Goal: Transaction & Acquisition: Book appointment/travel/reservation

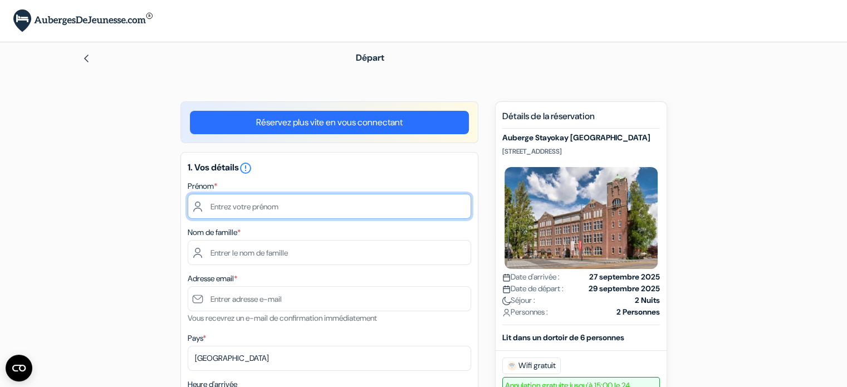
click at [420, 209] on input "text" at bounding box center [329, 206] width 283 height 25
type input "Dunan"
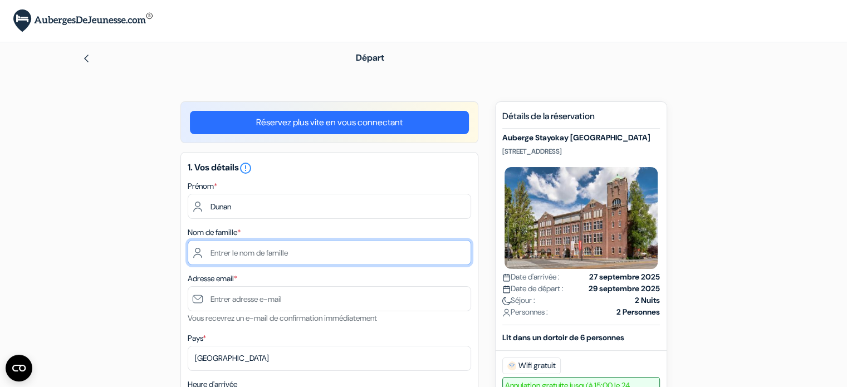
type input "[PERSON_NAME]"
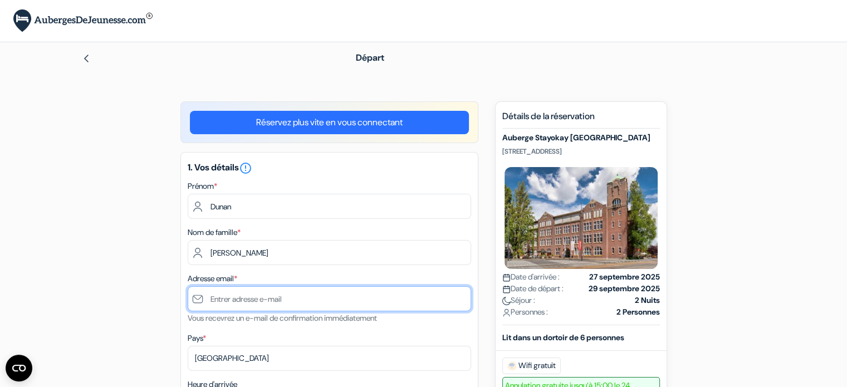
type input "[EMAIL_ADDRESS][PERSON_NAME][DOMAIN_NAME]"
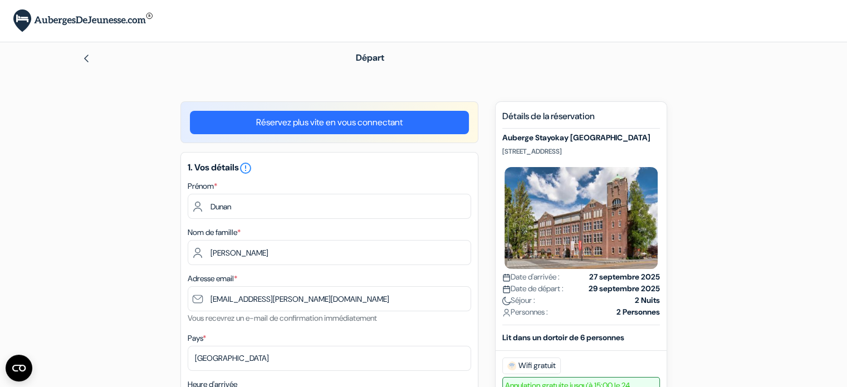
type input "[PHONE_NUMBER]"
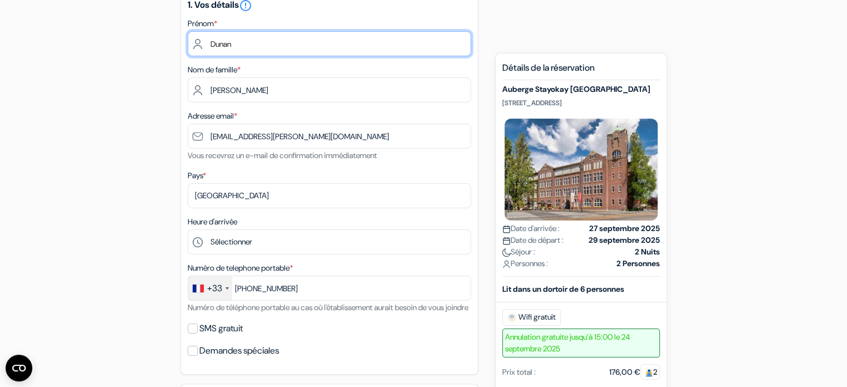
scroll to position [167, 0]
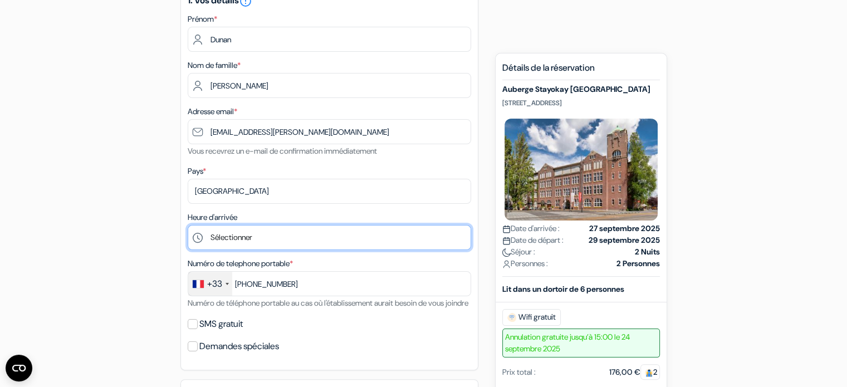
click at [320, 241] on select "Sélectionner 1:00 2:00 3:00 4:00 5:00 6:00 7:00 8:00 9:00 10:00 11:00 12:00 13:…" at bounding box center [329, 237] width 283 height 25
click at [320, 240] on select "Sélectionner 1:00 2:00 3:00 4:00 5:00 6:00 7:00 8:00 9:00 10:00 11:00 12:00 13:…" at bounding box center [329, 237] width 283 height 25
select select "11"
click at [188, 225] on select "Sélectionner 1:00 2:00 3:00 4:00 5:00 6:00 7:00 8:00 9:00 10:00 11:00 12:00 13:…" at bounding box center [329, 237] width 283 height 25
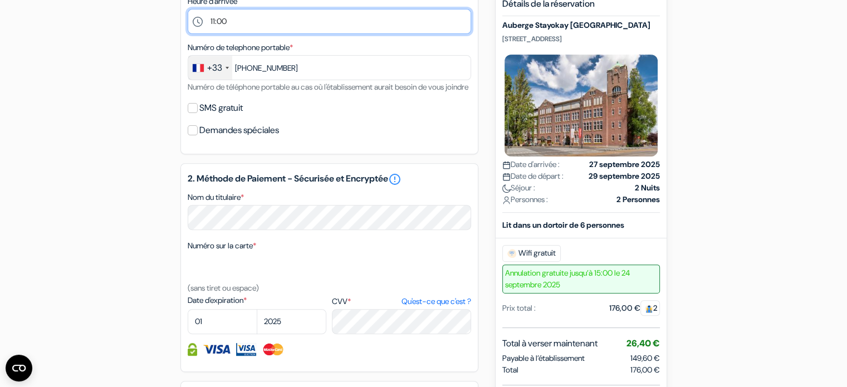
scroll to position [390, 0]
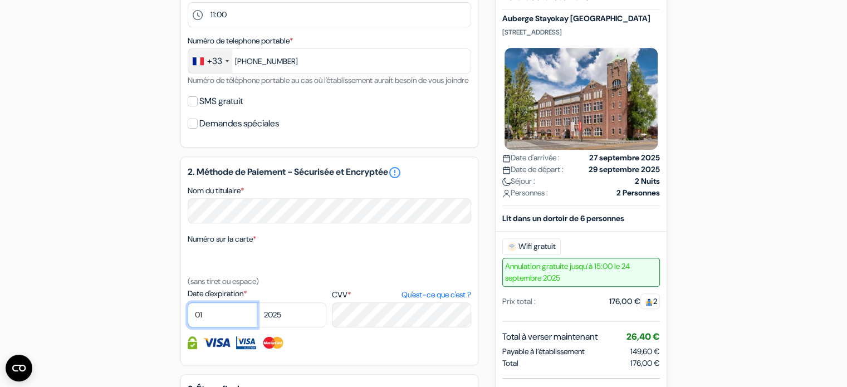
select select "06"
select select "2028"
click at [348, 349] on div "2. Méthode de Paiement - Sécurisée et Encryptée error_outline Nom du titulaire …" at bounding box center [329, 260] width 298 height 209
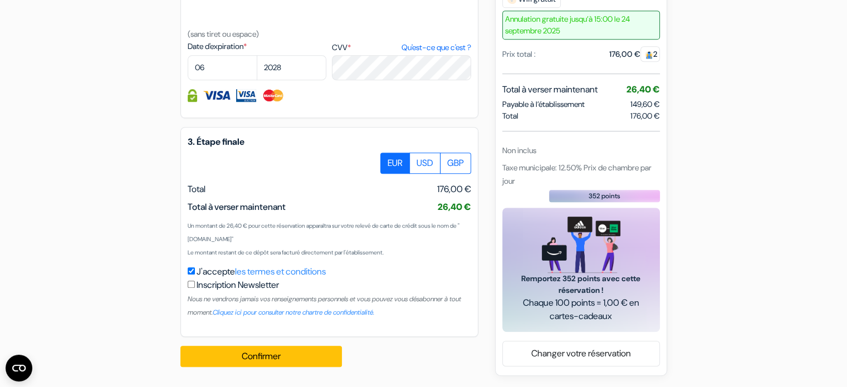
scroll to position [651, 0]
click at [289, 350] on button "Confirmer Loading..." at bounding box center [260, 356] width 161 height 21
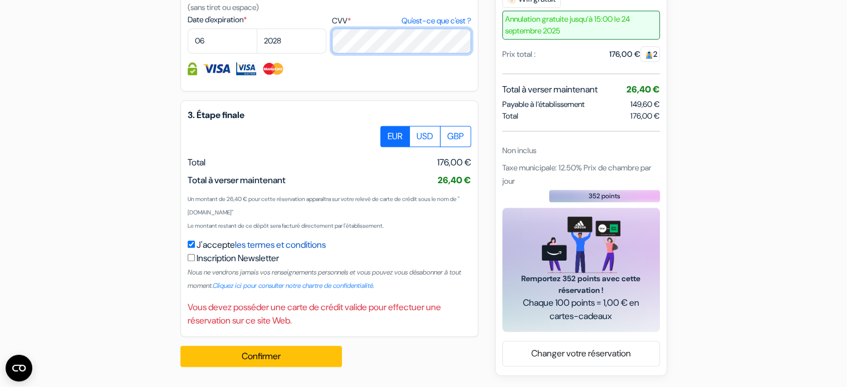
scroll to position [677, 0]
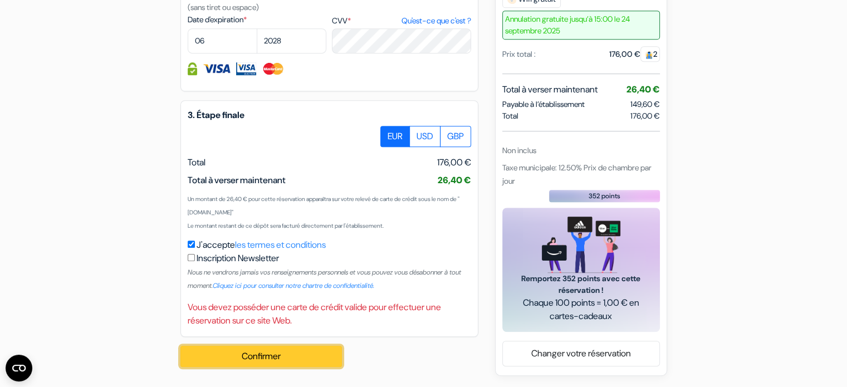
click at [308, 356] on button "Confirmer Loading..." at bounding box center [260, 356] width 161 height 21
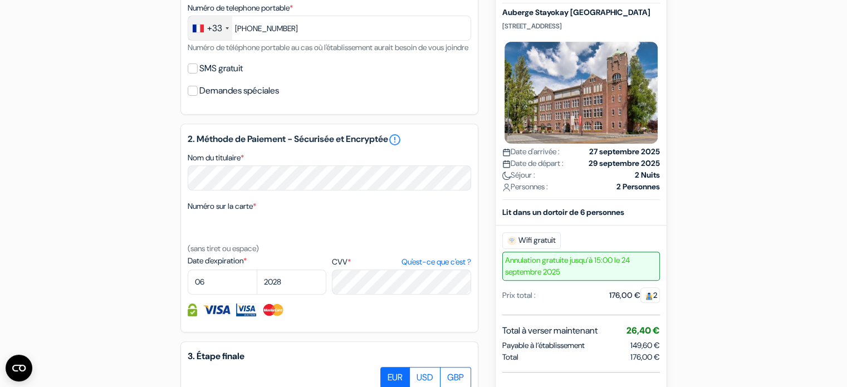
scroll to position [399, 0]
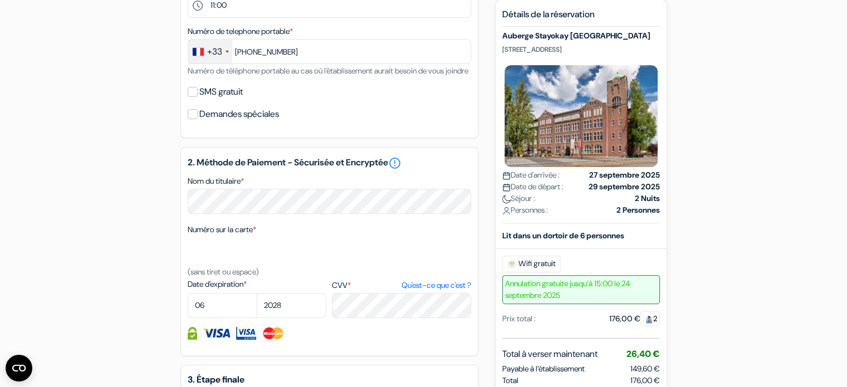
click at [172, 185] on div "add_box Auberge Stayokay Amsterdam Oost Timorplein 21, Amsterdam, Pays Bas Déta…" at bounding box center [423, 171] width 735 height 938
click at [381, 340] on div at bounding box center [329, 333] width 283 height 13
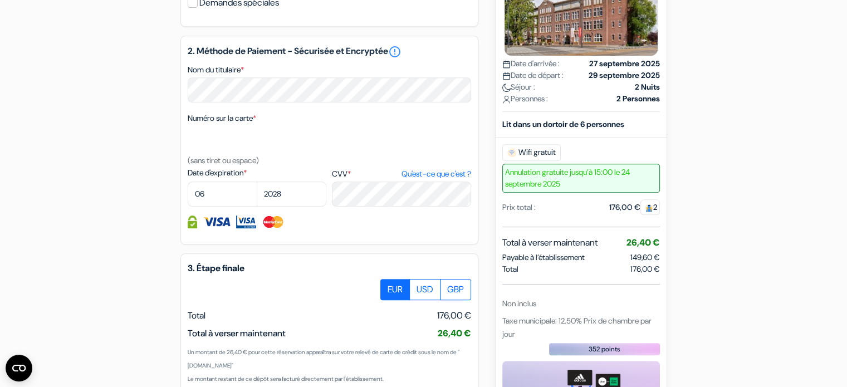
scroll to position [677, 0]
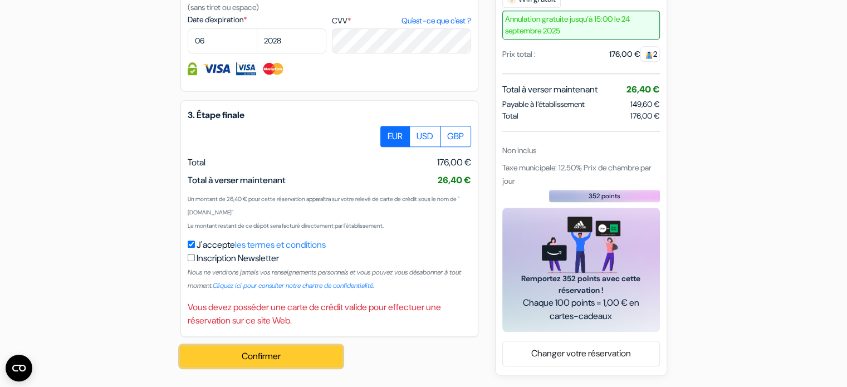
click at [278, 351] on button "Confirmer Loading..." at bounding box center [260, 356] width 161 height 21
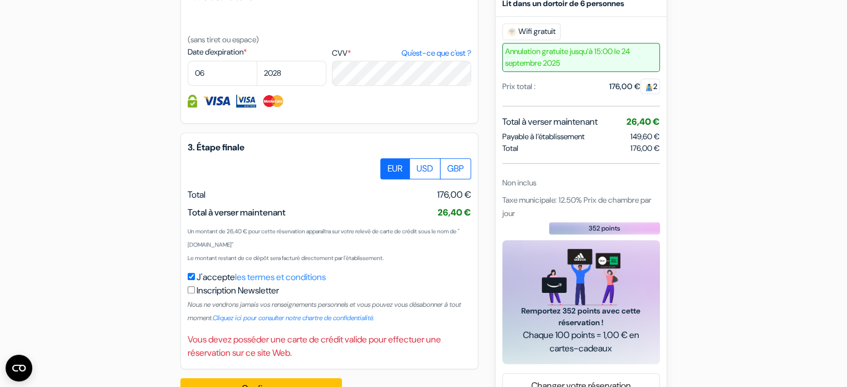
scroll to position [510, 0]
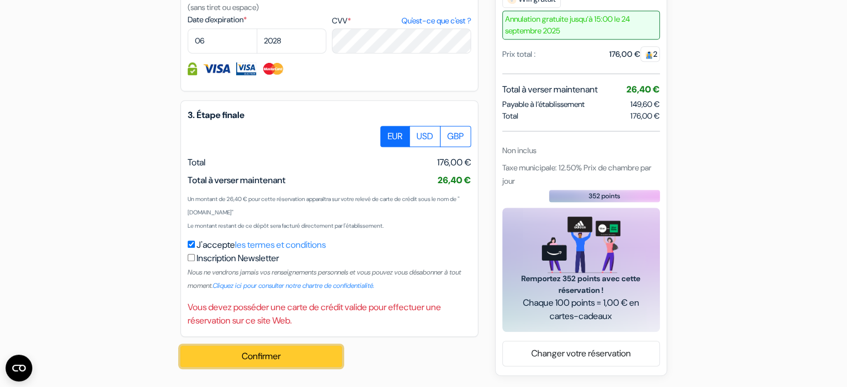
click at [291, 352] on button "Confirmer Loading..." at bounding box center [260, 356] width 161 height 21
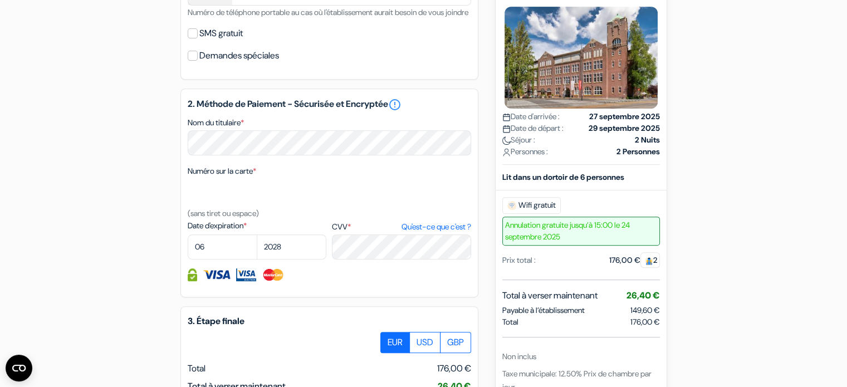
scroll to position [455, 0]
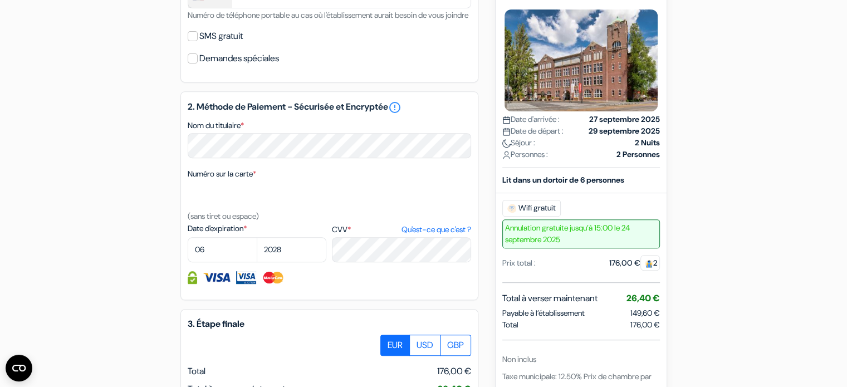
click at [393, 188] on div "Numéro sur la carte * (sans tiret ou espace)" at bounding box center [329, 195] width 283 height 56
click at [227, 262] on select "01 02 03 04 05 06 07 08 09 10 11 12" at bounding box center [223, 249] width 70 height 25
click at [276, 262] on select "2025 2026 2027 2028 2029 2030 2031 2032 2033 2034 2035 2036 2037 2038 2039 2040…" at bounding box center [292, 249] width 70 height 25
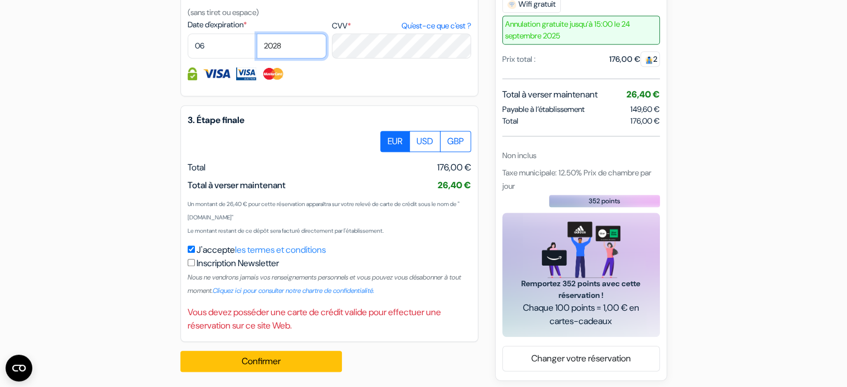
scroll to position [677, 0]
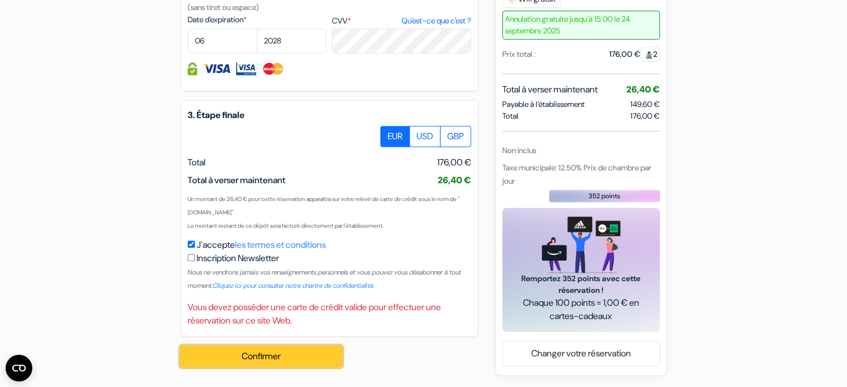
click at [294, 364] on button "Confirmer Loading..." at bounding box center [260, 356] width 161 height 21
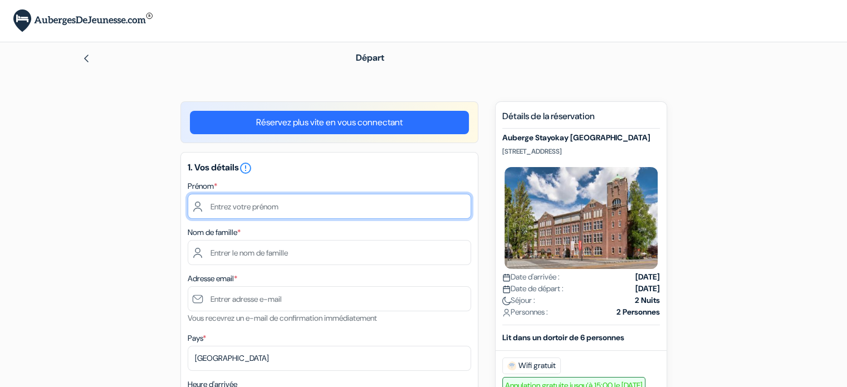
click at [314, 197] on input "text" at bounding box center [329, 206] width 283 height 25
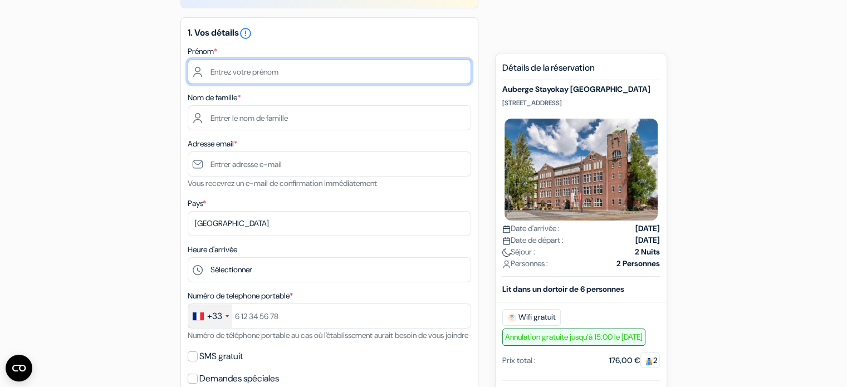
scroll to position [94, 0]
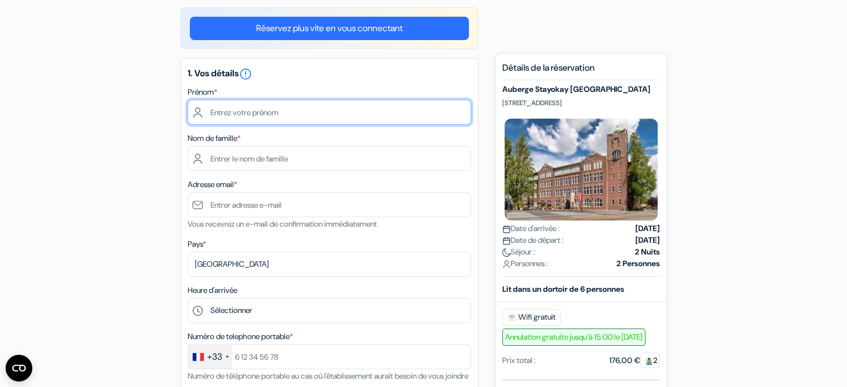
click at [302, 114] on input "text" at bounding box center [329, 112] width 283 height 25
type input "Dunan"
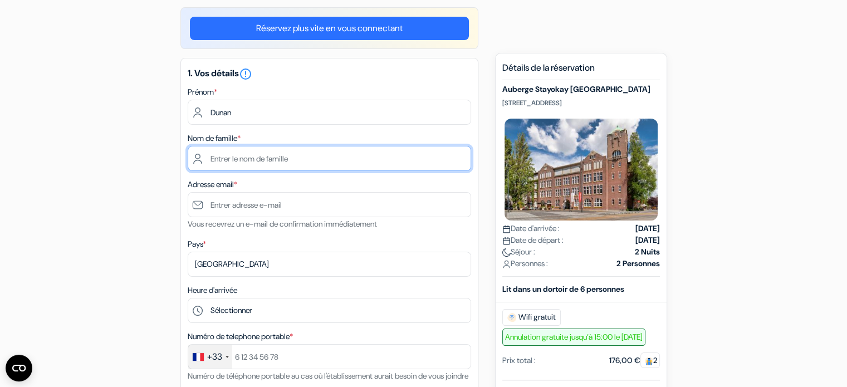
type input "[PERSON_NAME]"
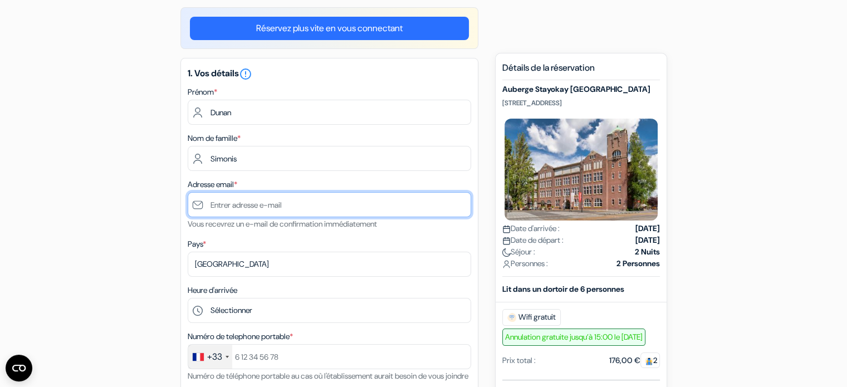
type input "[EMAIL_ADDRESS][PERSON_NAME][DOMAIN_NAME]"
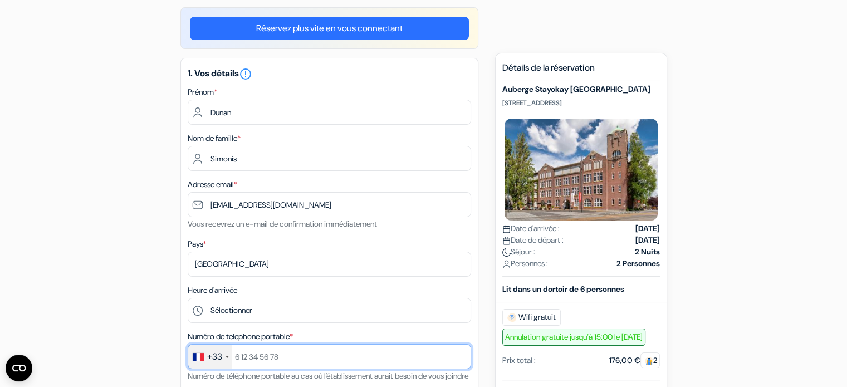
type input "[PHONE_NUMBER]"
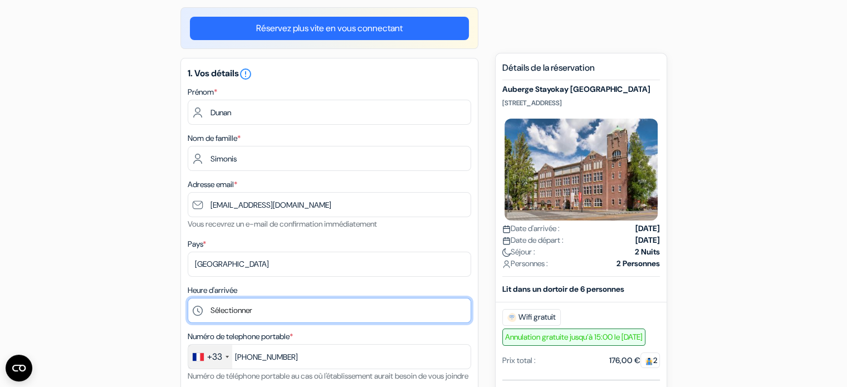
click at [267, 308] on select "Sélectionner 1:00 2:00 3:00 4:00 5:00 6:00 7:00 8:00 9:00 10:00 11:00 12:00 13:…" at bounding box center [329, 310] width 283 height 25
select select "11"
click at [188, 298] on select "Sélectionner 1:00 2:00 3:00 4:00 5:00 6:00 7:00 8:00 9:00 10:00 11:00 12:00 13:…" at bounding box center [329, 310] width 283 height 25
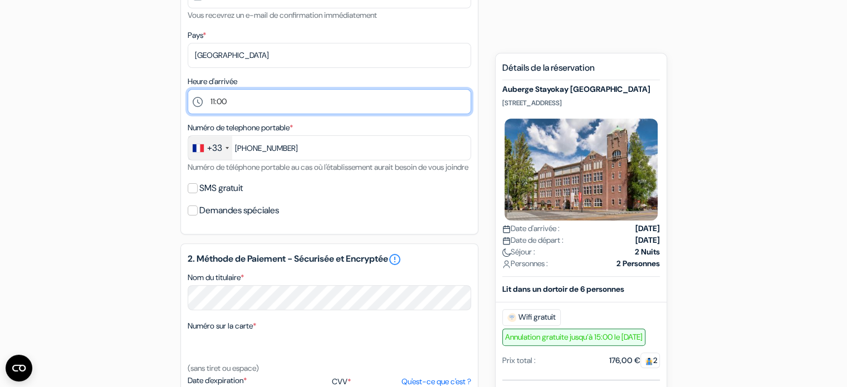
scroll to position [317, 0]
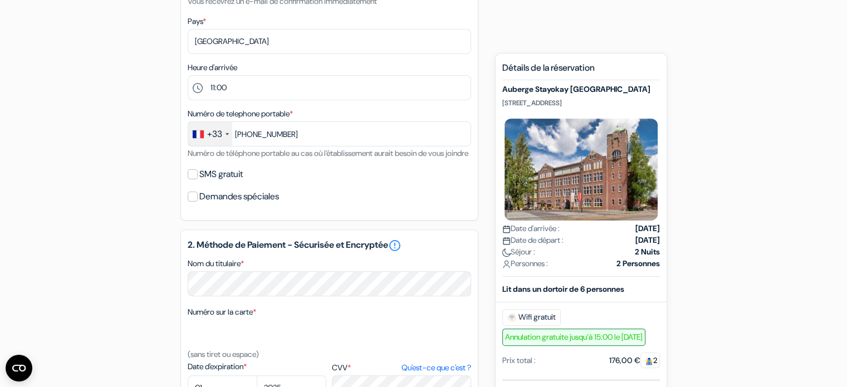
click at [237, 182] on label "SMS gratuit" at bounding box center [220, 174] width 43 height 16
click at [198, 179] on input "SMS gratuit" at bounding box center [193, 174] width 10 height 10
checkbox input "true"
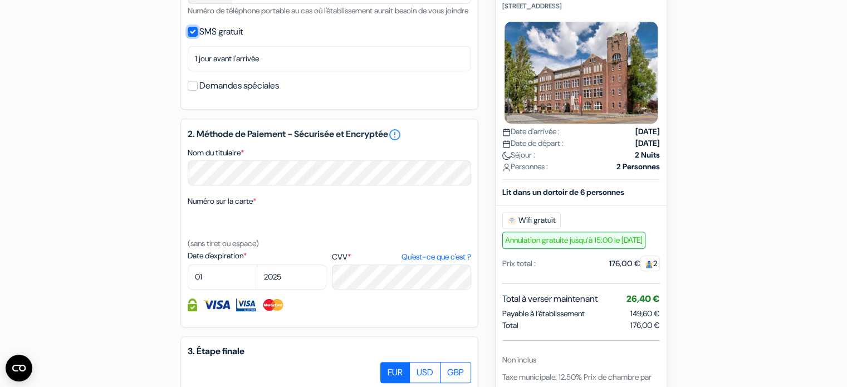
scroll to position [484, 0]
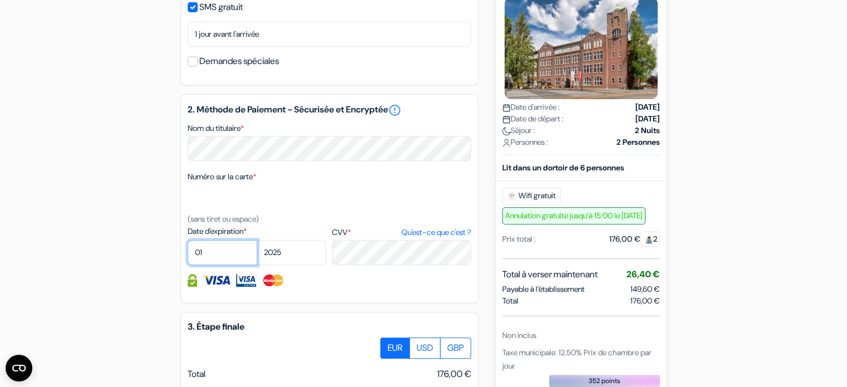
select select "06"
select select "2028"
click at [347, 287] on div at bounding box center [329, 280] width 283 height 13
click at [223, 287] on img at bounding box center [217, 280] width 28 height 13
click at [275, 287] on img at bounding box center [273, 280] width 23 height 13
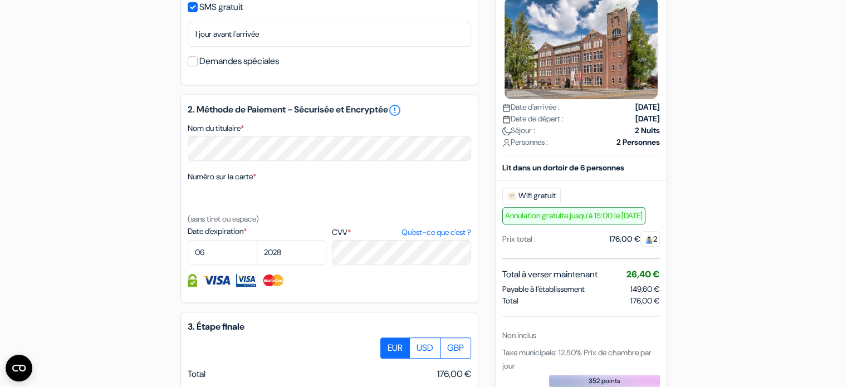
click at [274, 287] on img at bounding box center [273, 280] width 23 height 13
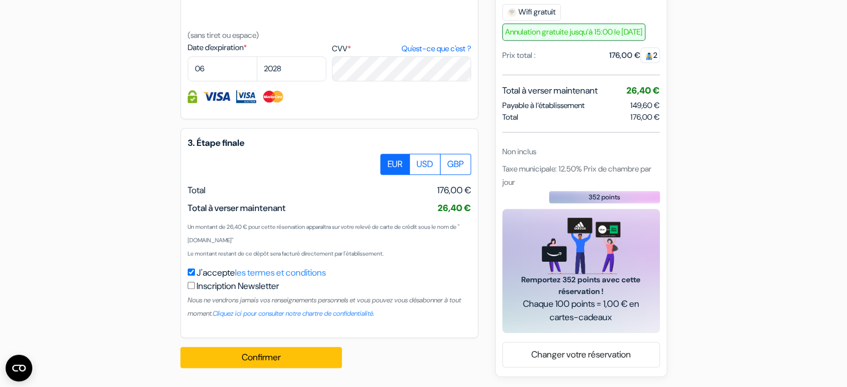
scroll to position [682, 0]
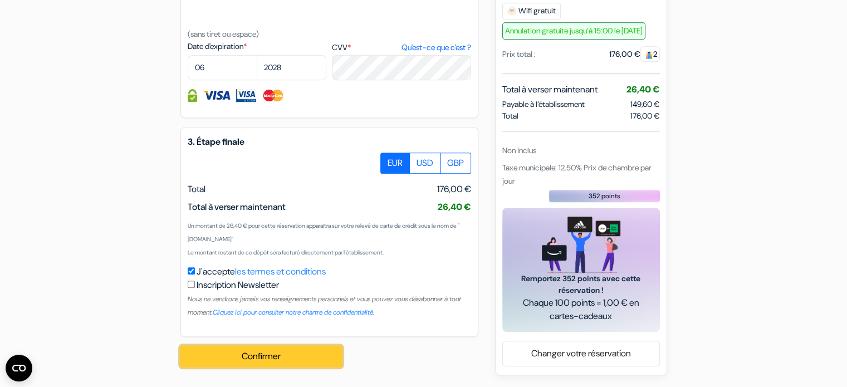
click at [274, 355] on button "Confirmer Loading..." at bounding box center [260, 356] width 161 height 21
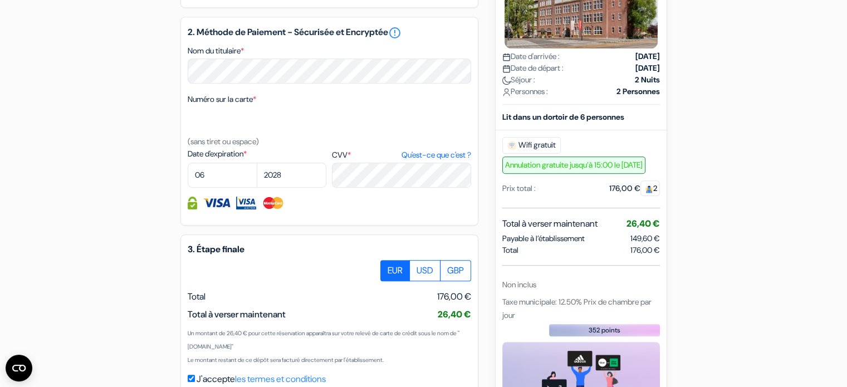
scroll to position [571, 0]
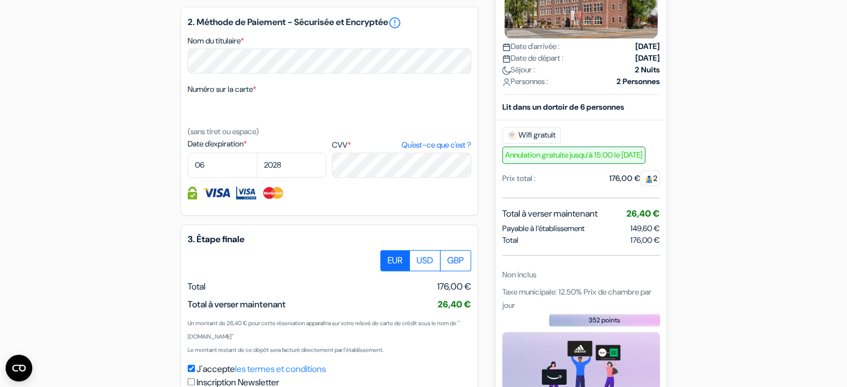
click at [193, 215] on div "2. Méthode de Paiement - Sécurisée et Encryptée error_outline Nom du titulaire …" at bounding box center [329, 111] width 298 height 209
click at [426, 271] on label "USD" at bounding box center [424, 260] width 31 height 21
click at [388, 257] on input "USD" at bounding box center [384, 253] width 7 height 7
radio input "true"
click at [406, 271] on label "EUR" at bounding box center [394, 260] width 29 height 21
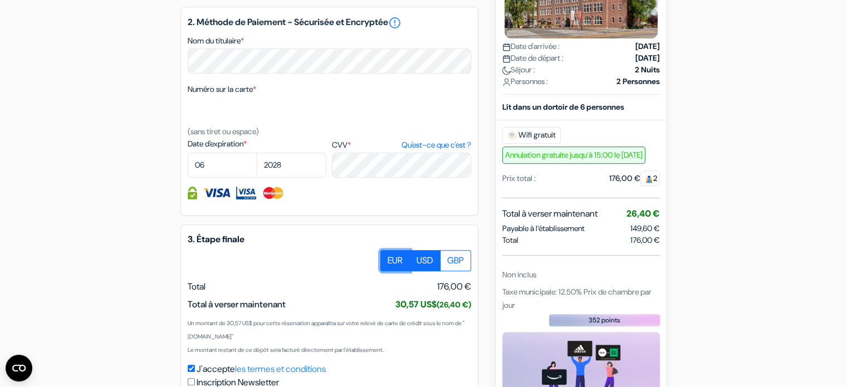
click at [388, 257] on input "EUR" at bounding box center [384, 253] width 7 height 7
radio input "true"
click at [427, 271] on label "USD" at bounding box center [424, 260] width 31 height 21
click at [388, 257] on input "USD" at bounding box center [384, 253] width 7 height 7
radio input "true"
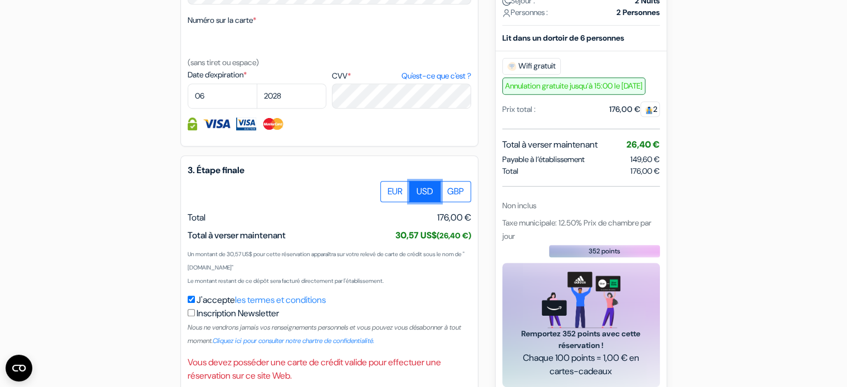
scroll to position [709, 0]
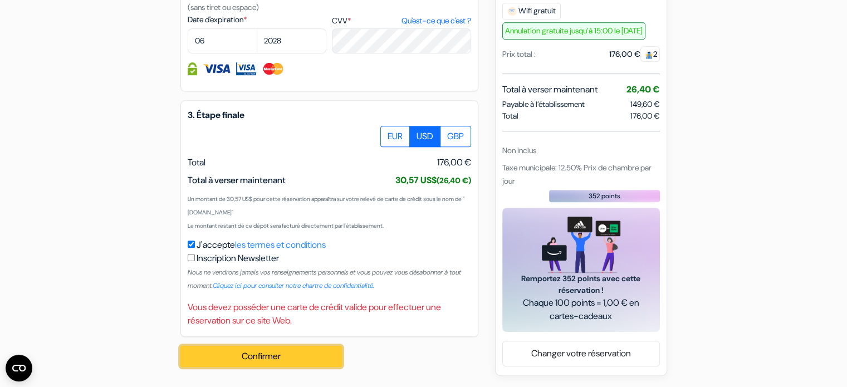
click at [282, 352] on button "Confirmer Loading..." at bounding box center [260, 356] width 161 height 21
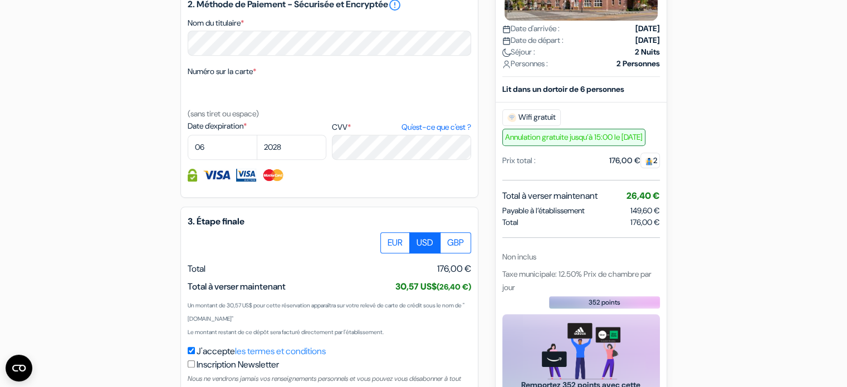
scroll to position [486, 0]
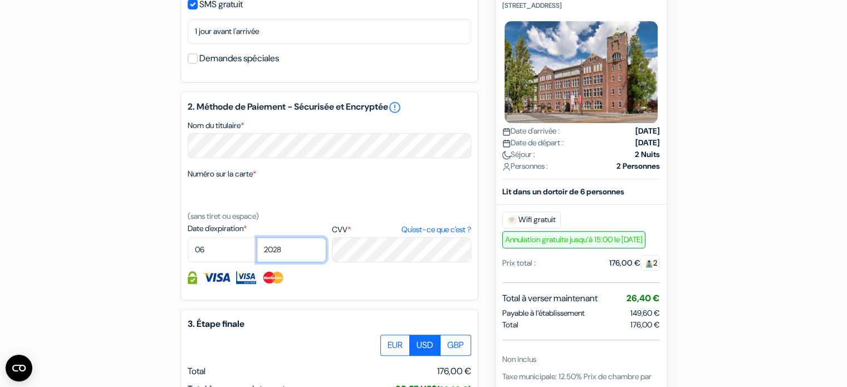
click at [288, 262] on select "2025 2026 2027 2028 2029 2030 2031 2032 2033 2034 2035 2036 2037 2038 2039 2040…" at bounding box center [292, 249] width 70 height 25
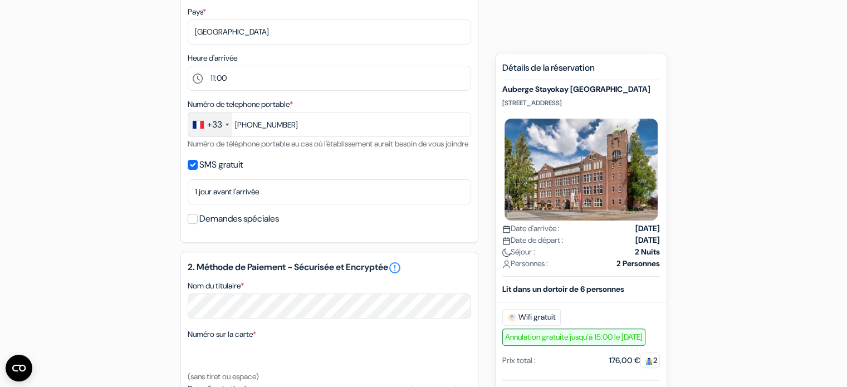
scroll to position [319, 0]
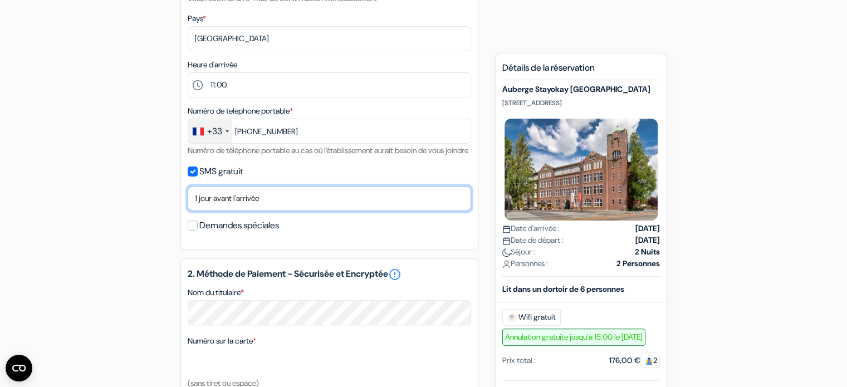
drag, startPoint x: 416, startPoint y: 165, endPoint x: 343, endPoint y: 214, distance: 87.4
click at [343, 211] on select "Non merci Maintenant Le jour de votre arrivée 1 jour avant l'arrivée 2 jours av…" at bounding box center [329, 198] width 283 height 25
click at [347, 206] on select "Non merci Maintenant Le jour de votre arrivée 1 jour avant l'arrivée 2 jours av…" at bounding box center [329, 198] width 283 height 25
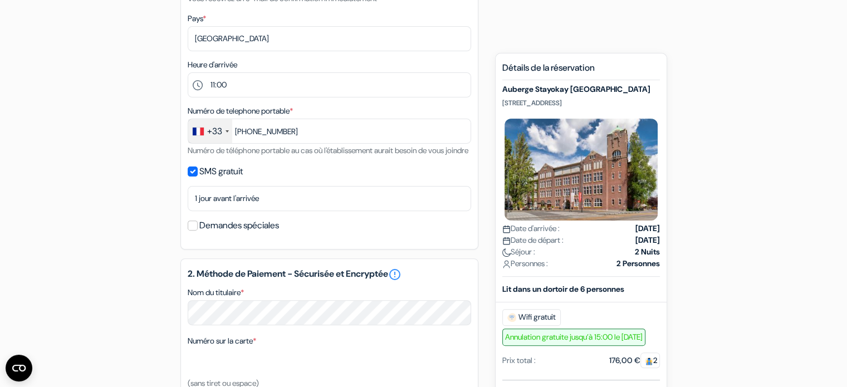
click at [359, 179] on div "SMS gratuit" at bounding box center [329, 172] width 283 height 16
drag, startPoint x: 359, startPoint y: 189, endPoint x: 341, endPoint y: 180, distance: 19.9
click at [341, 179] on div "SMS gratuit" at bounding box center [329, 172] width 283 height 16
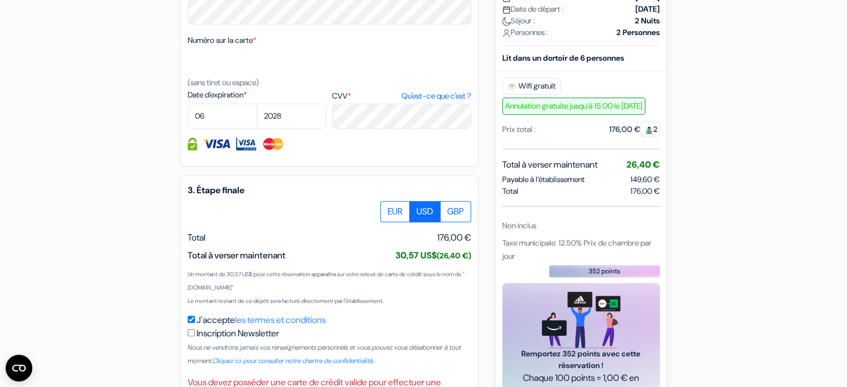
scroll to position [709, 0]
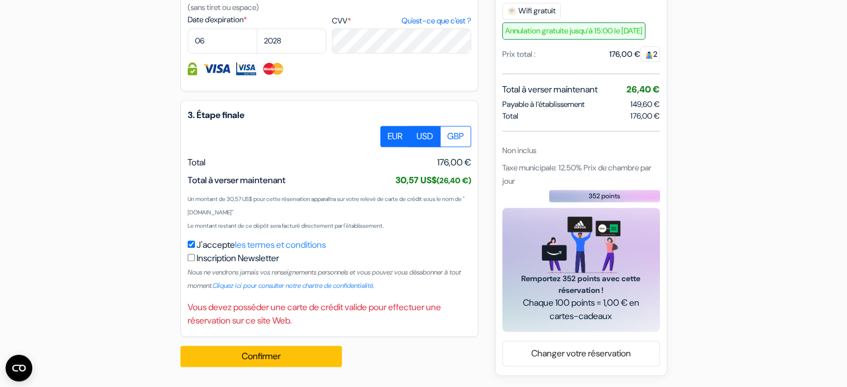
click at [396, 130] on label "EUR" at bounding box center [394, 136] width 29 height 21
click at [388, 130] on input "EUR" at bounding box center [384, 129] width 7 height 7
radio input "true"
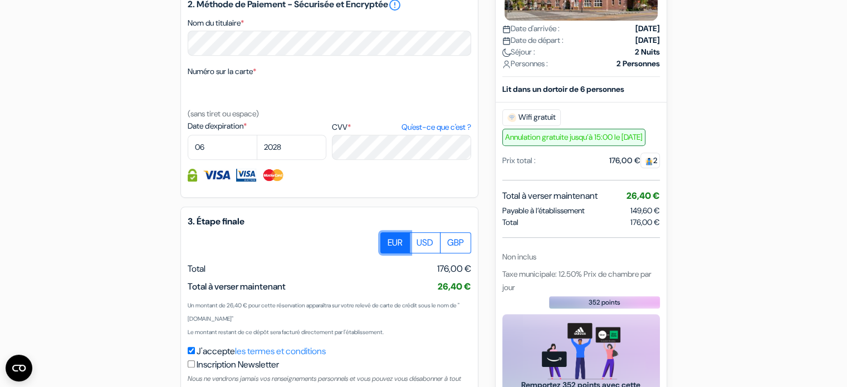
scroll to position [598, 0]
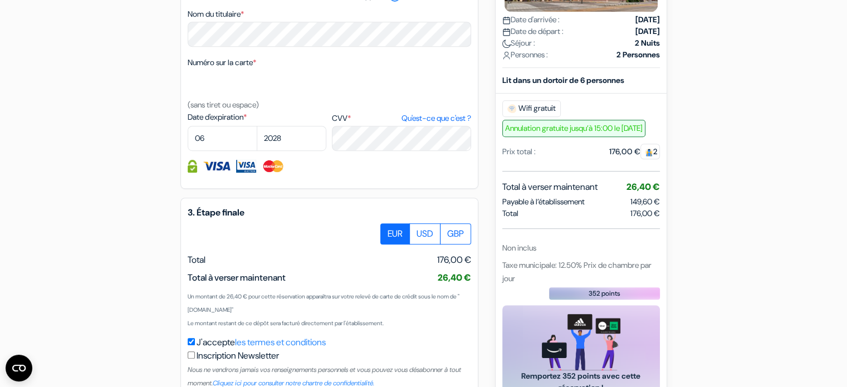
click at [644, 159] on span "2" at bounding box center [649, 152] width 19 height 16
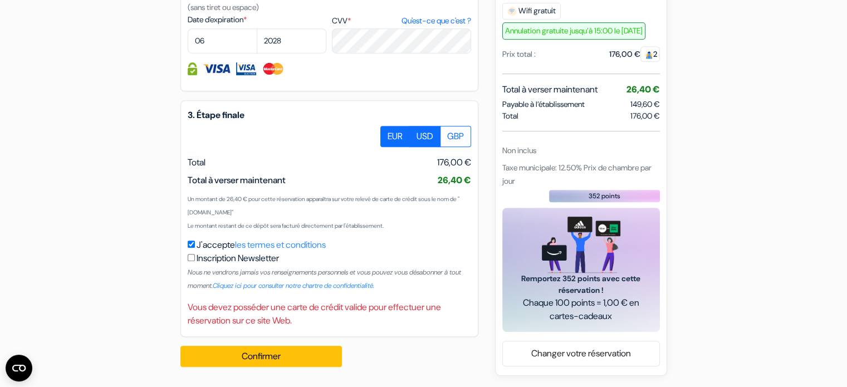
click at [429, 142] on label "USD" at bounding box center [424, 136] width 31 height 21
click at [388, 133] on input "USD" at bounding box center [384, 129] width 7 height 7
radio input "true"
click at [393, 141] on label "EUR" at bounding box center [394, 136] width 29 height 21
click at [388, 133] on input "EUR" at bounding box center [384, 129] width 7 height 7
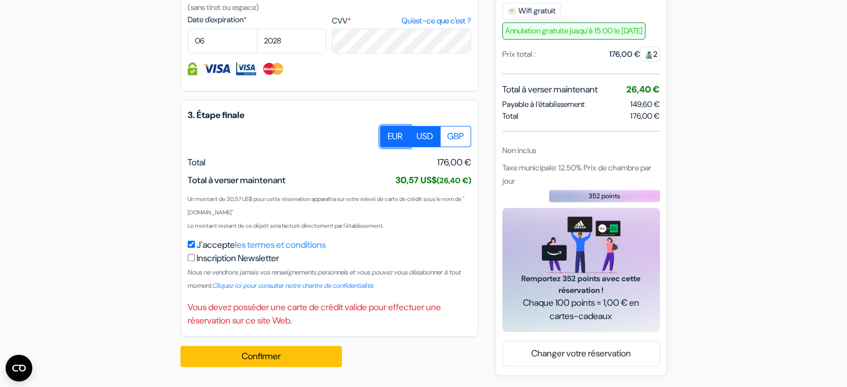
radio input "true"
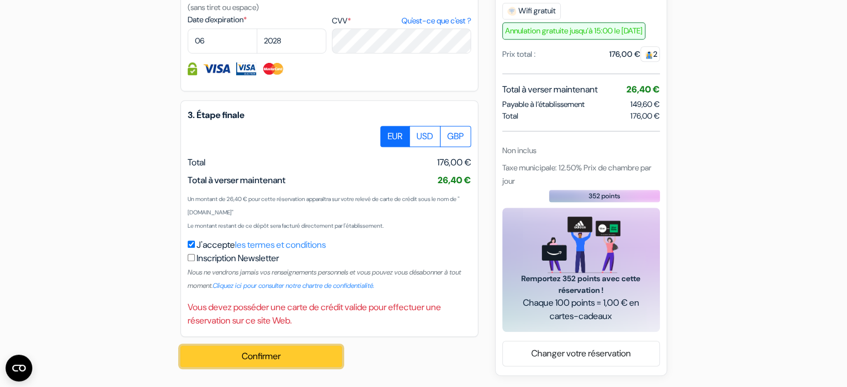
click at [292, 353] on button "Confirmer Loading..." at bounding box center [260, 356] width 161 height 21
click at [203, 245] on label "J'accepte les termes et conditions" at bounding box center [260, 244] width 129 height 13
click at [195, 245] on input "J'accepte les termes et conditions" at bounding box center [191, 243] width 7 height 7
click at [203, 245] on label "J'accepte les termes et conditions" at bounding box center [260, 244] width 129 height 13
click at [195, 245] on input "J'accepte les termes et conditions" at bounding box center [191, 243] width 7 height 7
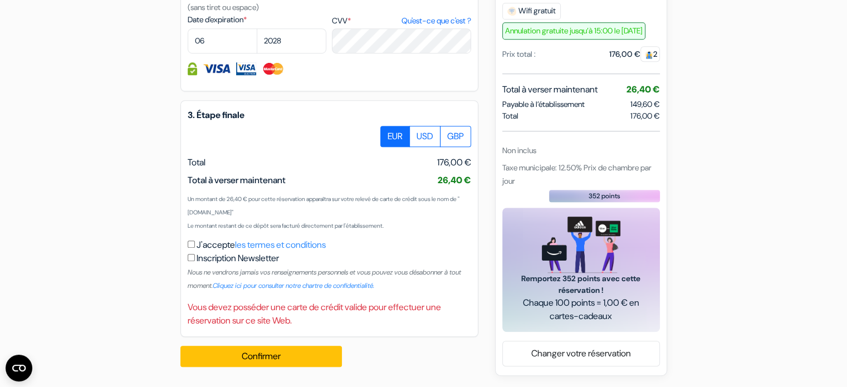
checkbox input "true"
click at [263, 368] on div "Confirmer Loading... Traitement de la demande..." at bounding box center [267, 356] width 174 height 39
click at [262, 356] on button "Confirmer Loading..." at bounding box center [260, 356] width 161 height 21
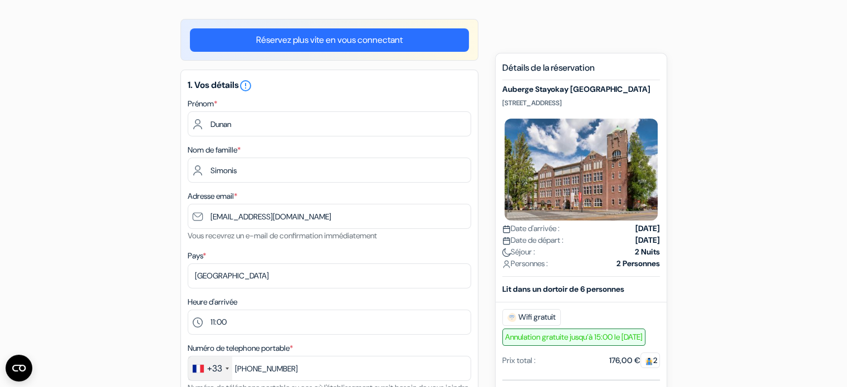
scroll to position [0, 0]
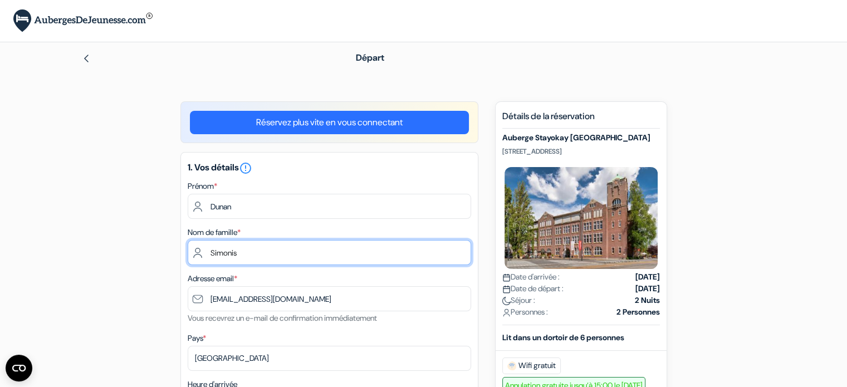
click at [205, 254] on input "[PERSON_NAME]" at bounding box center [329, 252] width 283 height 25
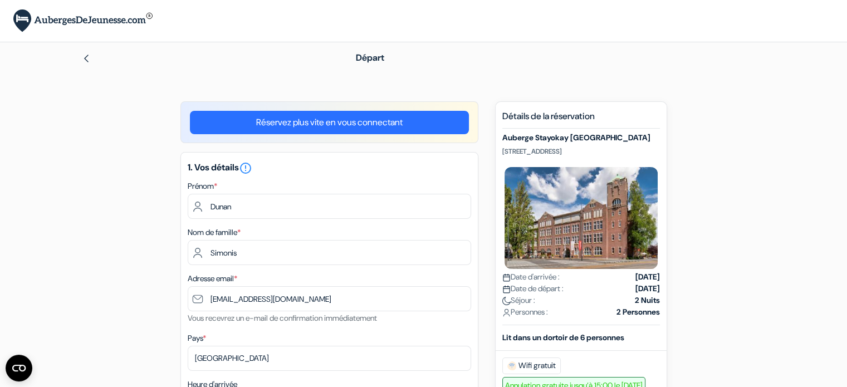
click at [85, 59] on img at bounding box center [86, 58] width 9 height 9
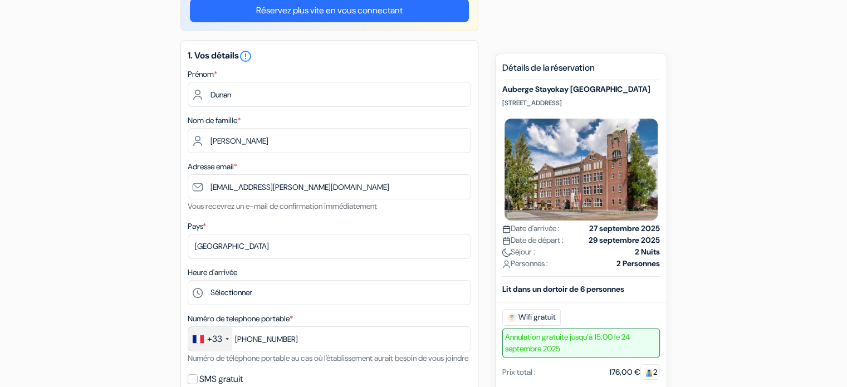
type input "6 45 13 28 75"
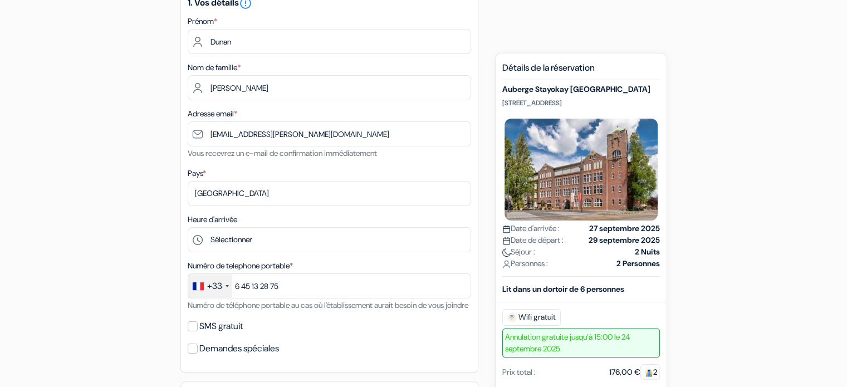
scroll to position [167, 0]
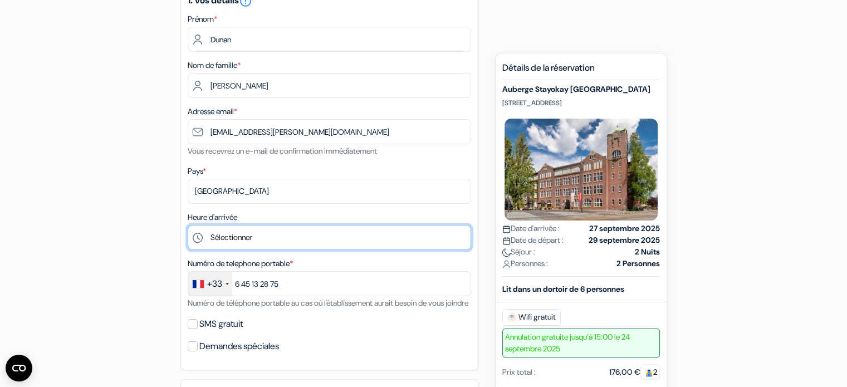
click at [286, 234] on select "Sélectionner 1:00 2:00 3:00 4:00 5:00 6:00 7:00 8:00 9:00 10:00 11:00 12:00 13:…" at bounding box center [329, 237] width 283 height 25
select select "11"
click at [188, 225] on select "Sélectionner 1:00 2:00 3:00 4:00 5:00 6:00 7:00 8:00 9:00 10:00 11:00 12:00 13:…" at bounding box center [329, 237] width 283 height 25
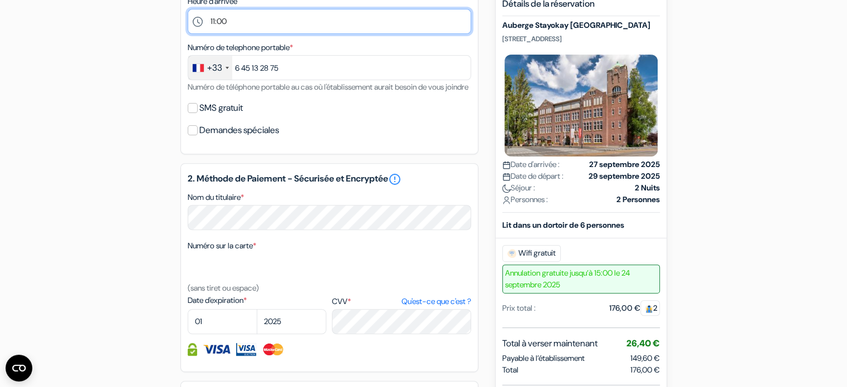
scroll to position [390, 0]
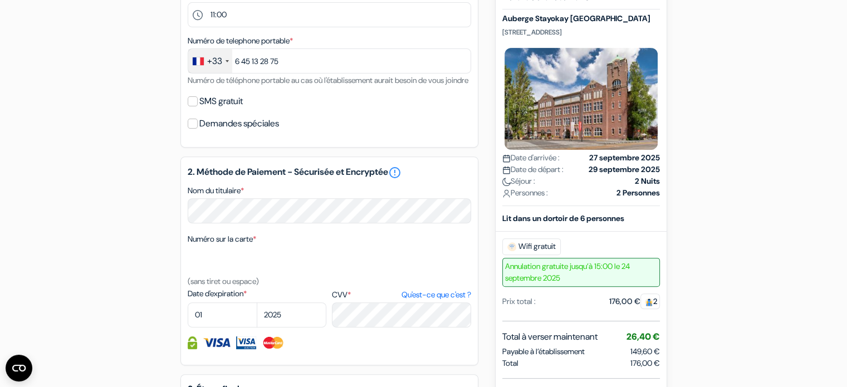
click at [281, 260] on div "Numéro sur la carte * (sans tiret ou espace)" at bounding box center [329, 260] width 283 height 56
select select "06"
select select "2028"
click at [299, 288] on div "Numéro sur la carte * (sans tiret ou espace)" at bounding box center [329, 260] width 283 height 56
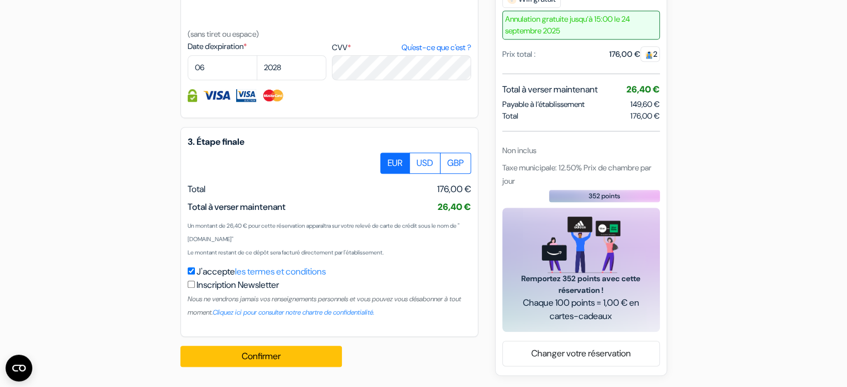
scroll to position [651, 0]
click at [294, 366] on button "Confirmer Loading..." at bounding box center [260, 356] width 161 height 21
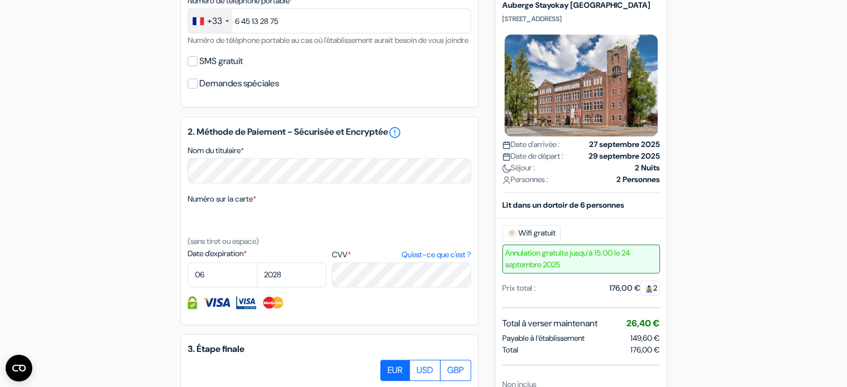
scroll to position [455, 0]
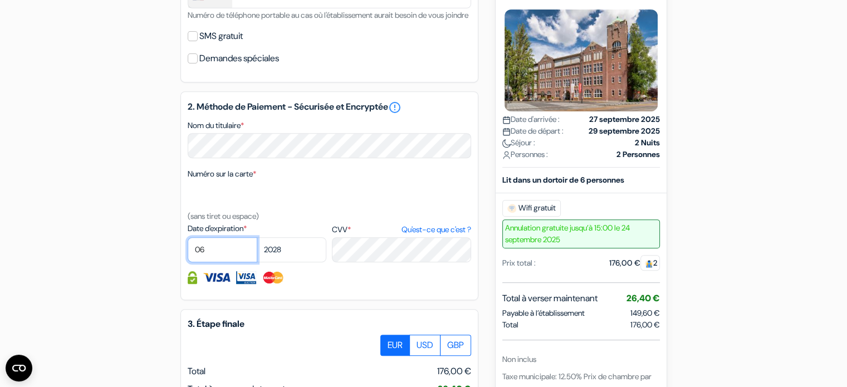
click at [223, 262] on select "01 02 03 04 05 06 07 08 09 10 11 12" at bounding box center [223, 249] width 70 height 25
click at [212, 262] on select "01 02 03 04 05 06 07 08 09 10 11 12" at bounding box center [223, 249] width 70 height 25
click at [205, 262] on select "01 02 03 04 05 06 07 08 09 10 11 12" at bounding box center [223, 249] width 70 height 25
click at [281, 262] on select "2025 2026 2027 2028 2029 2030 2031 2032 2033 2034 2035 2036 2037 2038 2039 2040…" at bounding box center [292, 249] width 70 height 25
click at [236, 262] on select "01 02 03 04 05 06 07 08 09 10 11 12" at bounding box center [223, 249] width 70 height 25
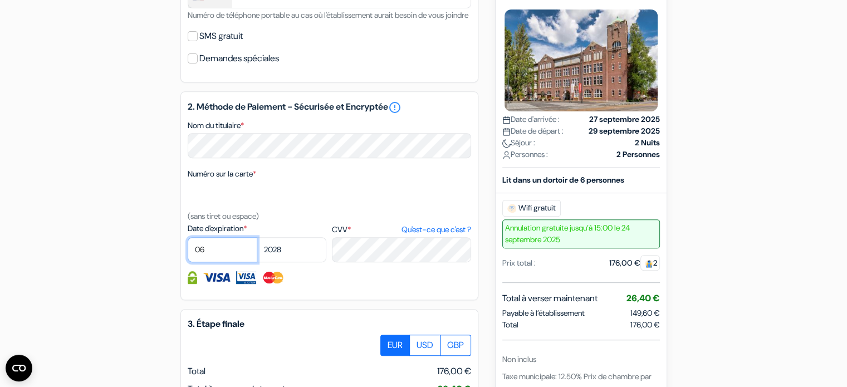
click at [213, 262] on select "01 02 03 04 05 06 07 08 09 10 11 12" at bounding box center [223, 249] width 70 height 25
select select "12"
click at [188, 252] on select "01 02 03 04 05 06 07 08 09 10 11 12" at bounding box center [223, 249] width 70 height 25
click at [256, 256] on select "01 02 03 04 05 06 07 08 09 10 11 12" at bounding box center [223, 249] width 70 height 25
click at [270, 260] on select "2025 2026 2027 2028 2029 2030 2031 2032 2033 2034 2035 2036 2037 2038 2039 2040…" at bounding box center [292, 249] width 70 height 25
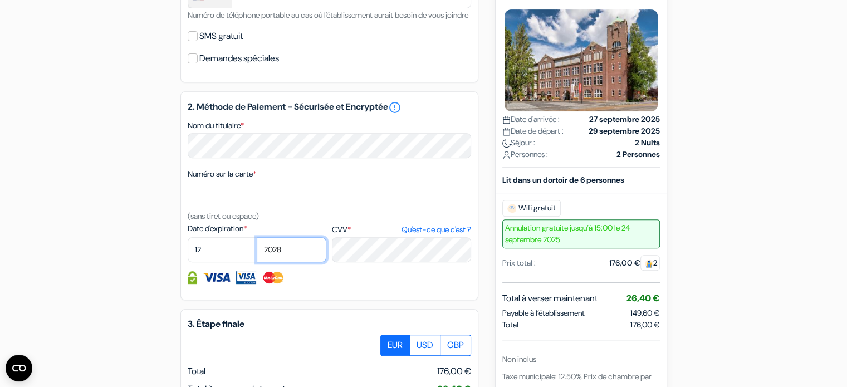
select select "2025"
click at [257, 252] on select "2025 2026 2027 2028 2029 2030 2031 2032 2033 2034 2035 2036 2037 2038 2039 2040…" at bounding box center [292, 249] width 70 height 25
click at [345, 284] on div at bounding box center [329, 277] width 283 height 13
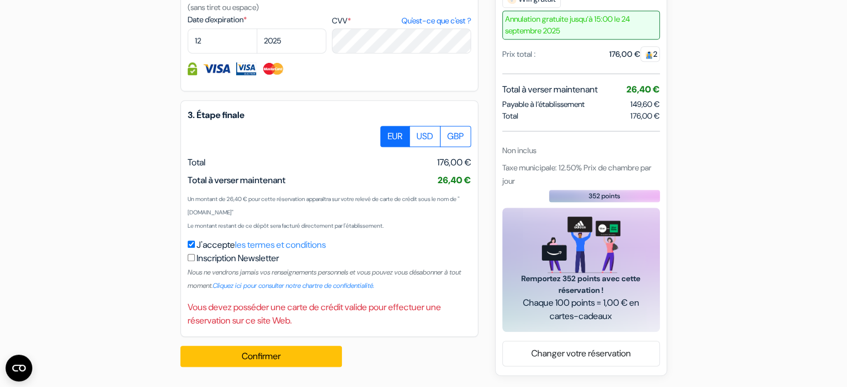
scroll to position [677, 0]
click at [298, 351] on button "Confirmer Loading..." at bounding box center [260, 356] width 161 height 21
click at [307, 362] on button "Confirmer Loading..." at bounding box center [260, 356] width 161 height 21
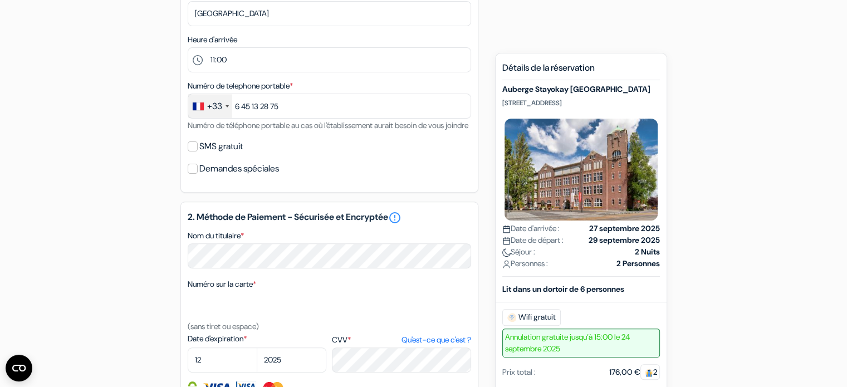
scroll to position [343, 0]
